Goal: Transaction & Acquisition: Download file/media

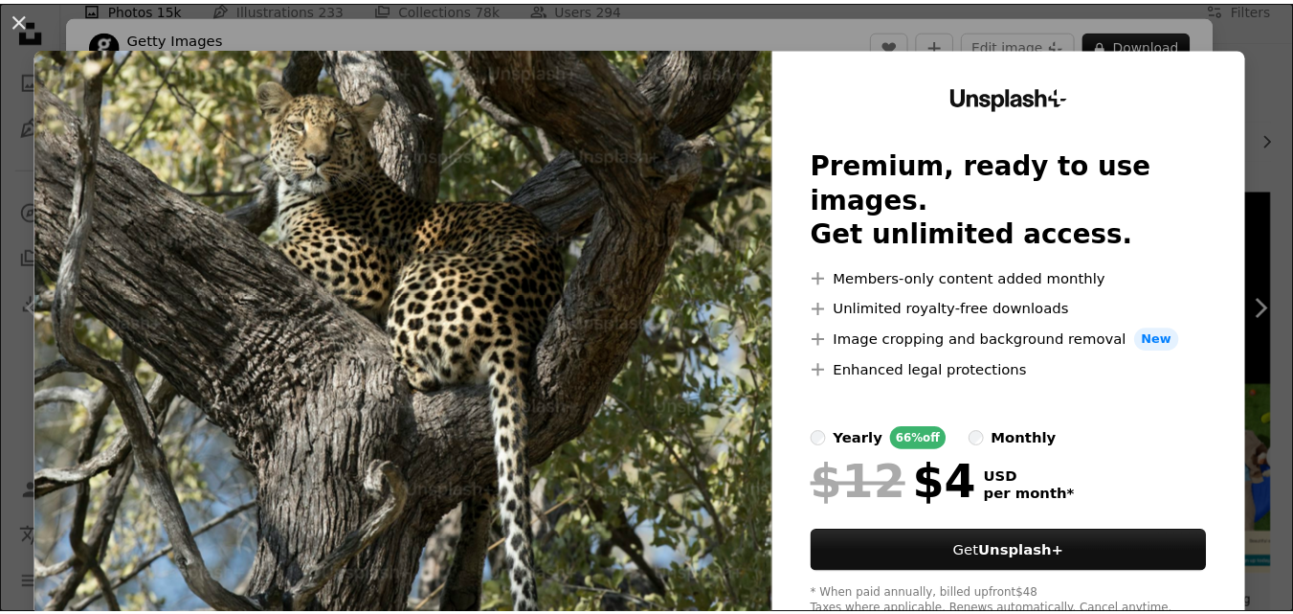
scroll to position [27, 0]
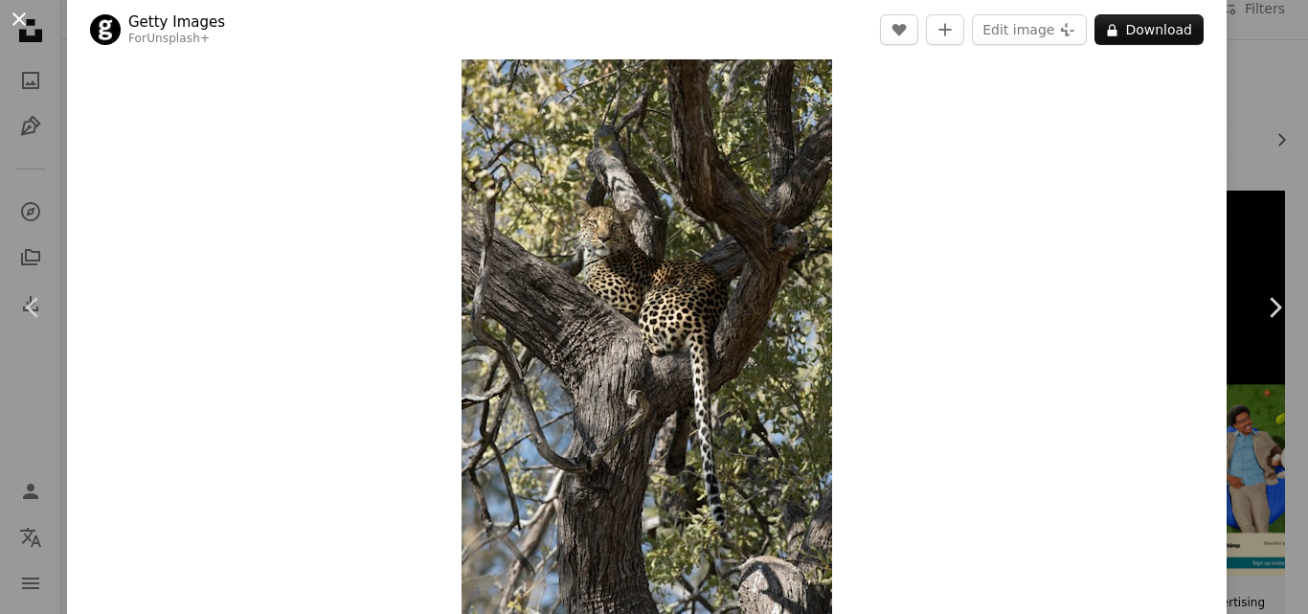
click at [20, 11] on button "An X shape" at bounding box center [19, 19] width 23 height 23
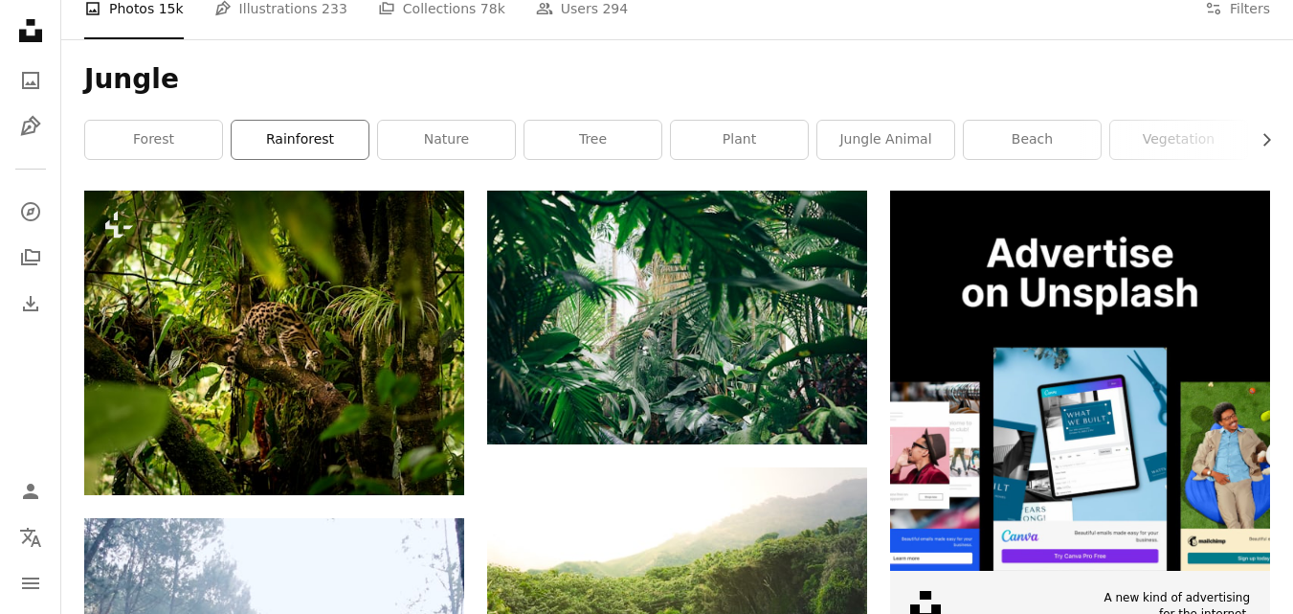
click at [282, 135] on link "rainforest" at bounding box center [300, 140] width 137 height 38
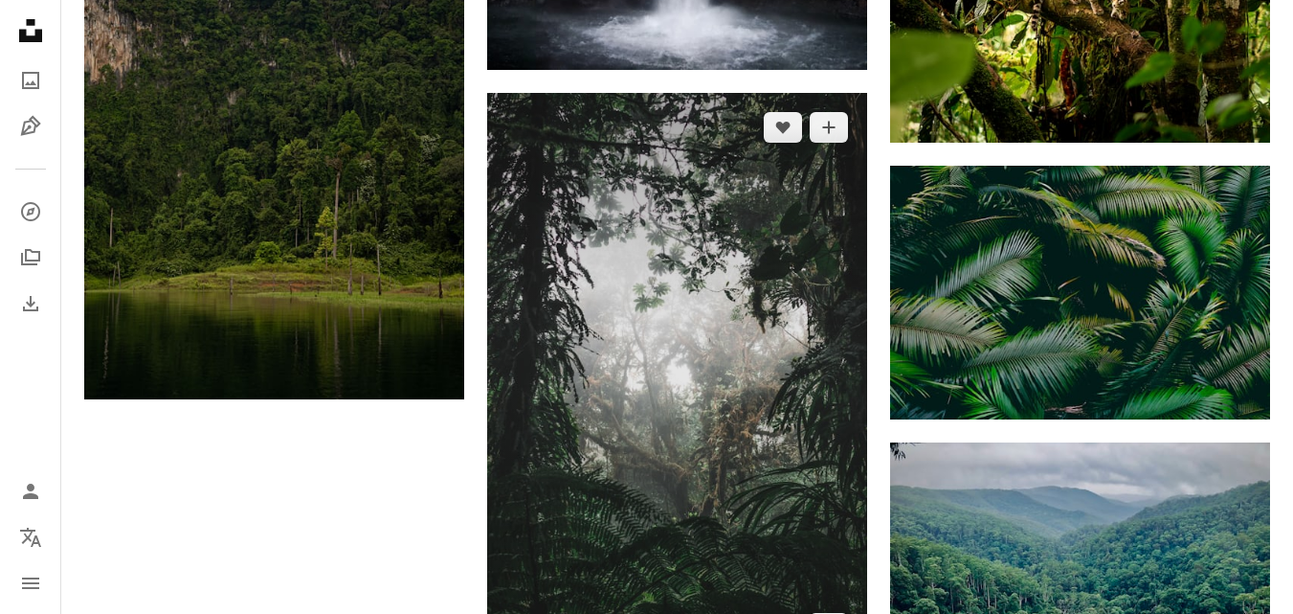
scroll to position [2680, 0]
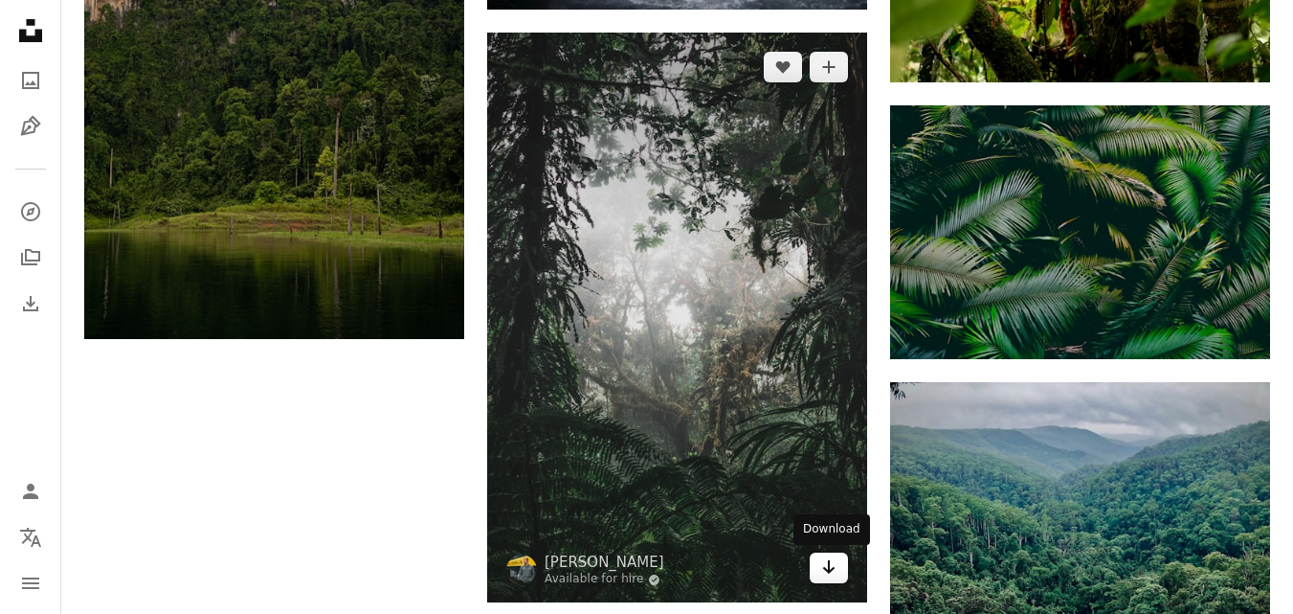
click at [829, 573] on icon "Download" at bounding box center [829, 566] width 12 height 13
